Goal: Check status: Check status

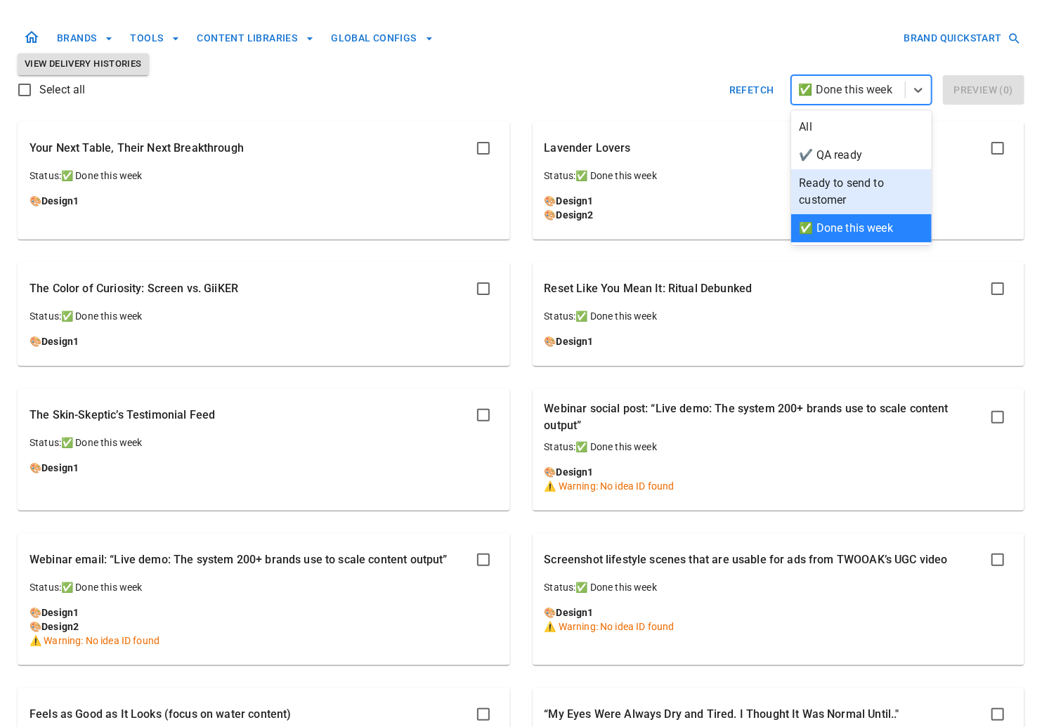
drag, startPoint x: 843, startPoint y: 185, endPoint x: 836, endPoint y: 181, distance: 7.9
click at [843, 185] on div "Ready to send to customer" at bounding box center [861, 191] width 141 height 45
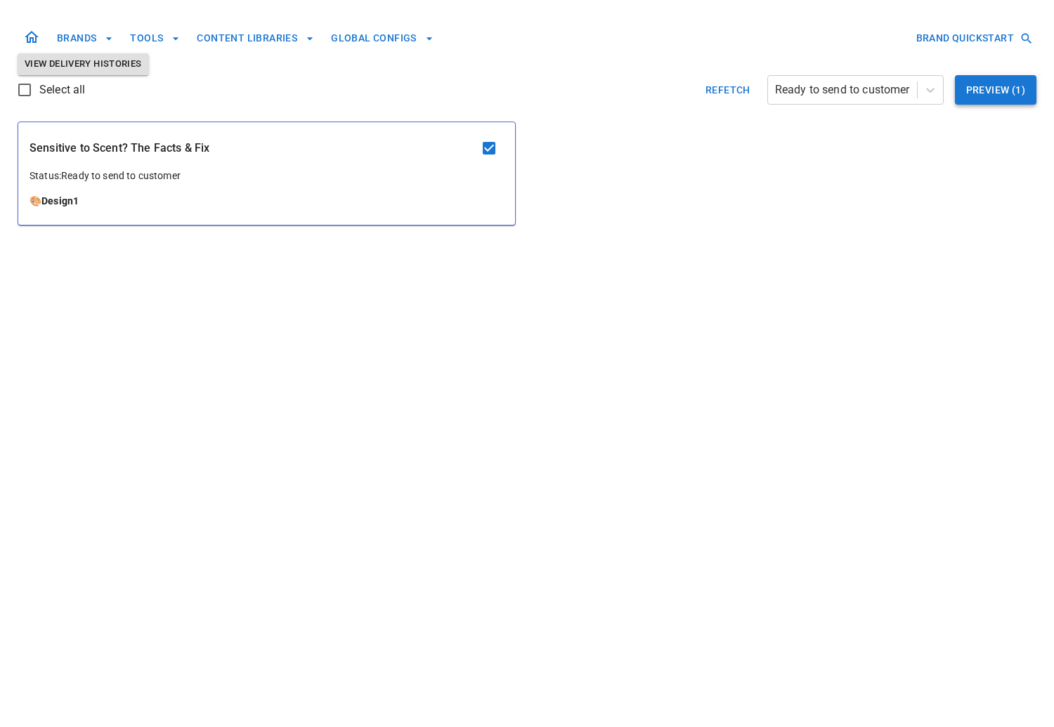
click at [1005, 95] on button "Preview ( 1 )" at bounding box center [996, 90] width 82 height 30
